Goal: Find specific page/section: Find specific page/section

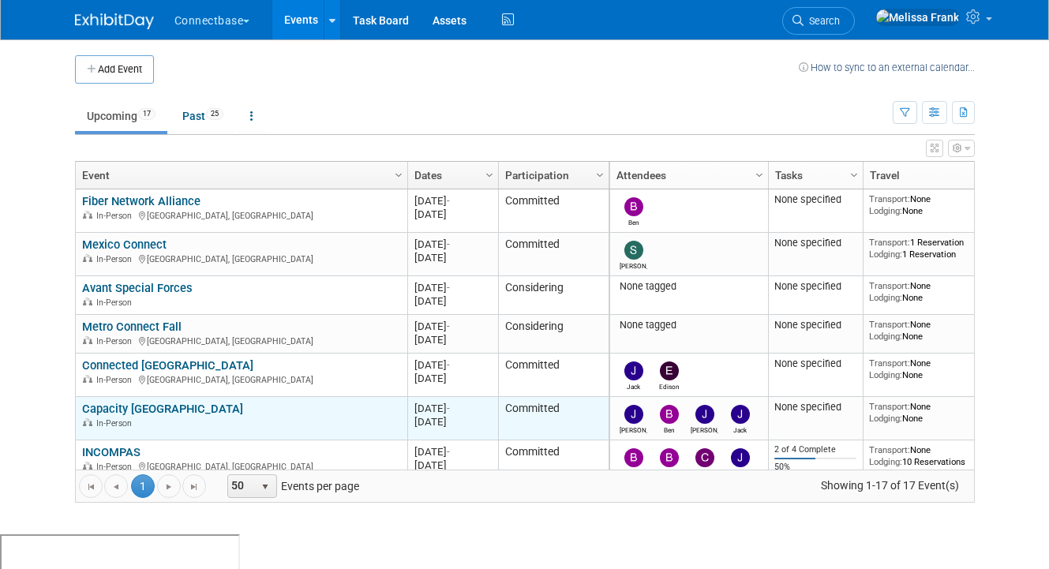
click at [129, 407] on link "Capacity [GEOGRAPHIC_DATA]" at bounding box center [162, 409] width 161 height 14
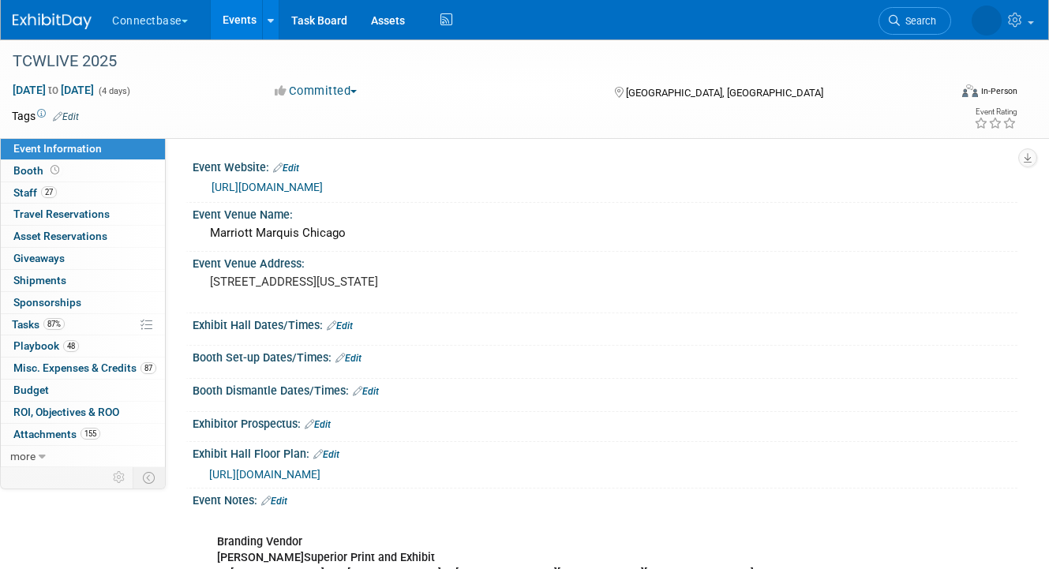
scroll to position [213, 0]
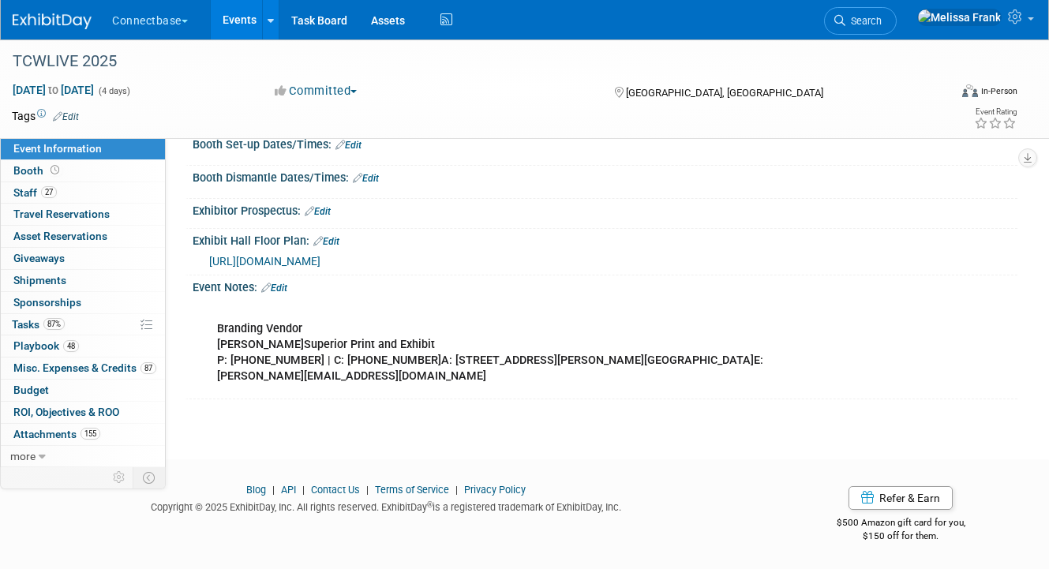
click at [240, 28] on link "Events" at bounding box center [240, 19] width 58 height 39
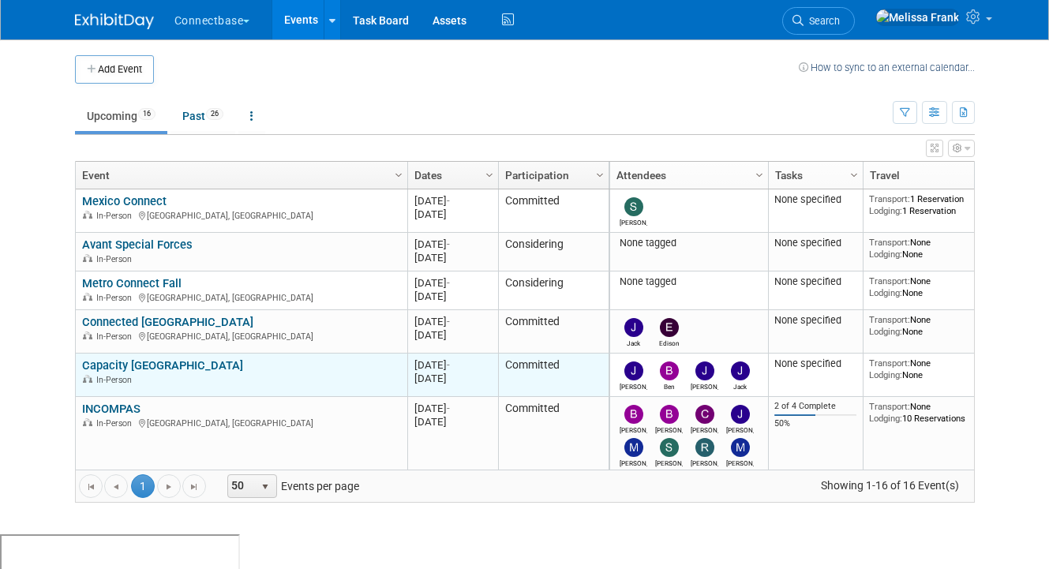
click at [131, 364] on link "Capacity [GEOGRAPHIC_DATA]" at bounding box center [162, 365] width 161 height 14
